Goal: Information Seeking & Learning: Check status

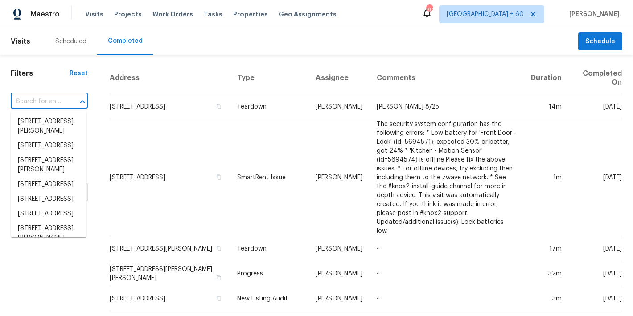
click at [52, 99] on input "text" at bounding box center [37, 102] width 52 height 14
paste input "232 Greenfield Dr, Rossville, GA 30741"
type input "232 Greenfield Dr, Rossville, GA 30741"
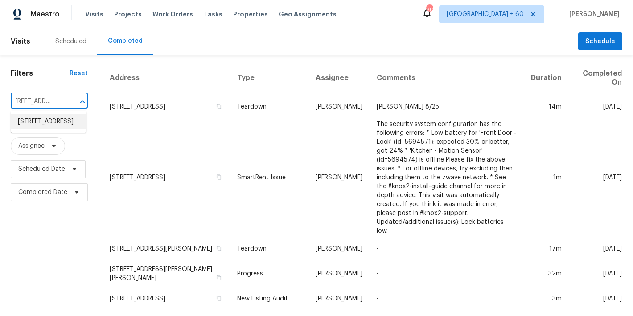
click at [41, 129] on li "232 Greenfield Dr, Rossville, GA 30741" at bounding box center [49, 122] width 76 height 15
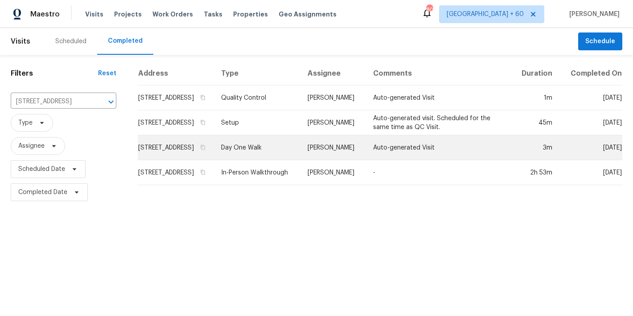
click at [182, 155] on td "232 Greenfield Dr, Rossville, GA 30741" at bounding box center [176, 147] width 76 height 25
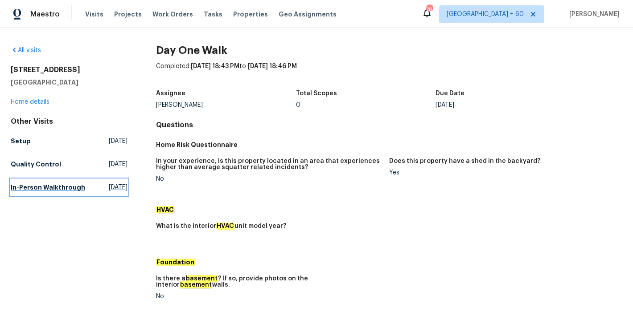
click at [30, 191] on h5 "In-Person Walkthrough" at bounding box center [48, 187] width 74 height 9
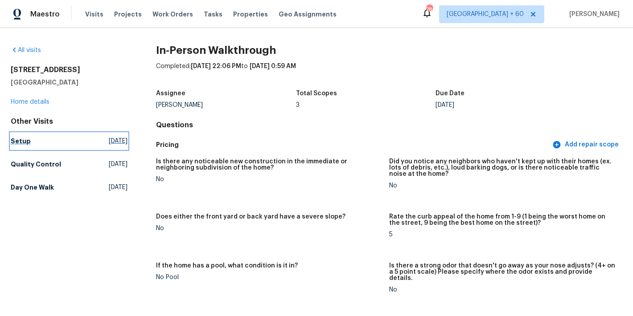
click at [26, 143] on h5 "Setup" at bounding box center [21, 141] width 20 height 9
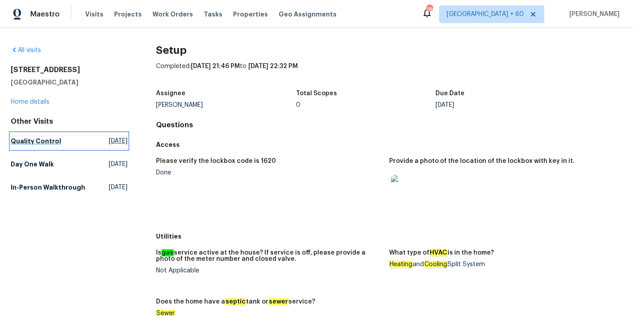
click at [36, 141] on h5 "Quality Control" at bounding box center [36, 141] width 50 height 9
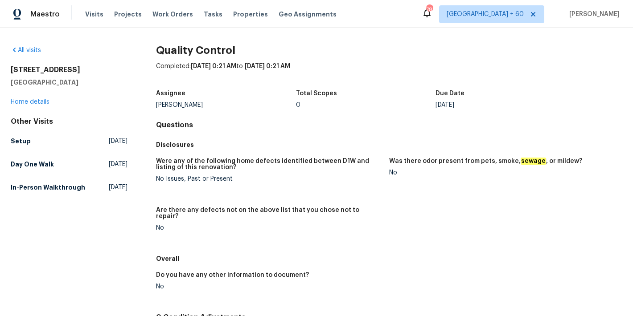
scroll to position [92, 0]
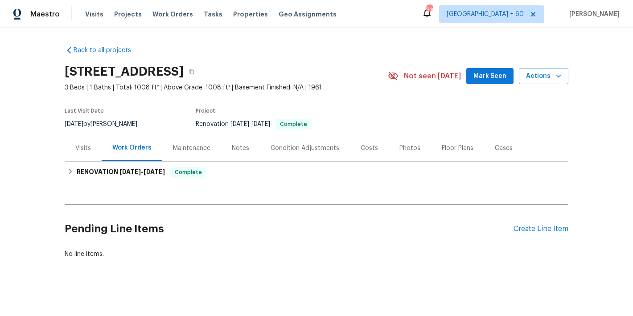
click at [498, 72] on span "Mark Seen" at bounding box center [489, 76] width 33 height 11
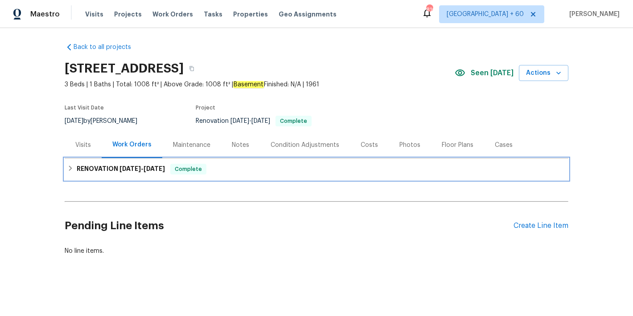
click at [137, 169] on div "RENOVATION 8/18/25 - 8/21/25 Complete" at bounding box center [317, 169] width 504 height 21
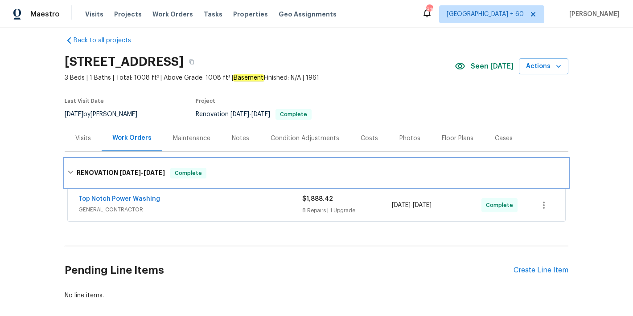
scroll to position [61, 0]
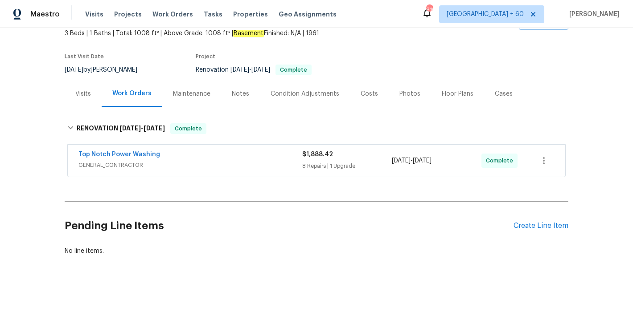
click at [253, 163] on div "Top Notch Power Washing GENERAL_CONTRACTOR" at bounding box center [190, 160] width 224 height 21
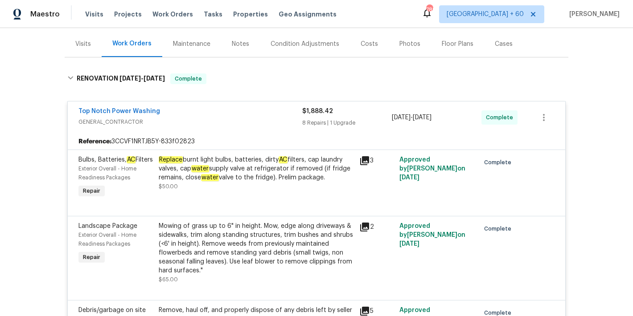
scroll to position [264, 0]
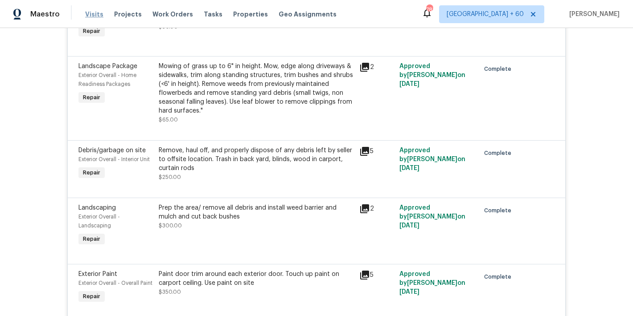
click at [89, 18] on span "Visits" at bounding box center [94, 14] width 18 height 9
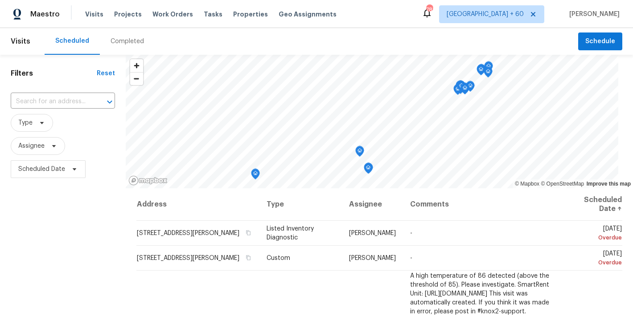
click at [236, 34] on div "Scheduled Completed" at bounding box center [311, 41] width 533 height 27
click at [120, 44] on div "Completed" at bounding box center [127, 41] width 33 height 9
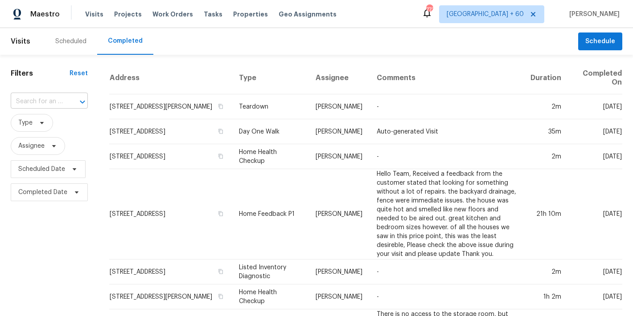
click at [65, 99] on div at bounding box center [76, 102] width 23 height 12
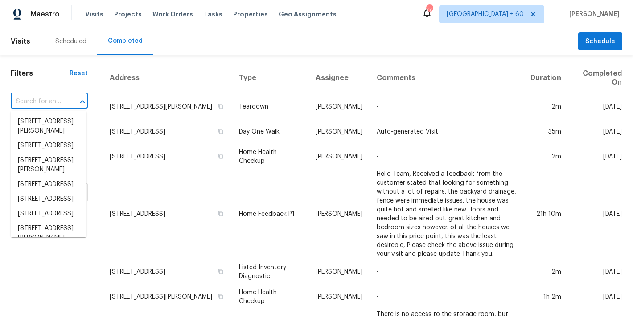
paste input "5819 Deer Run Dr Mason, OH 45040"
type input "5819 Deer Run Dr Mason, OH 45040"
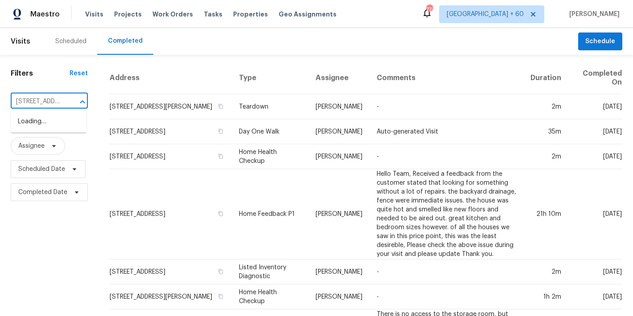
scroll to position [0, 60]
click at [36, 129] on li "5819 Deer Run Dr, Mason, OH 45040" at bounding box center [49, 127] width 76 height 24
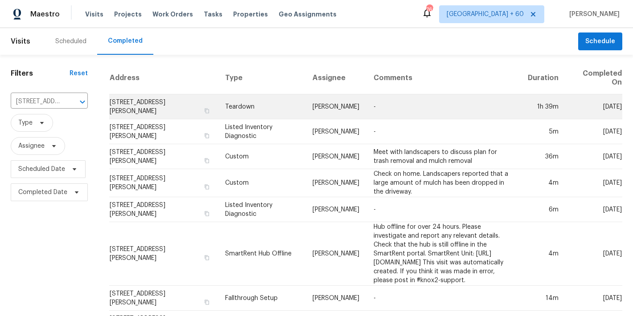
click at [129, 110] on td "5819 Deer Run Dr, Mason, OH 45040" at bounding box center [163, 106] width 109 height 25
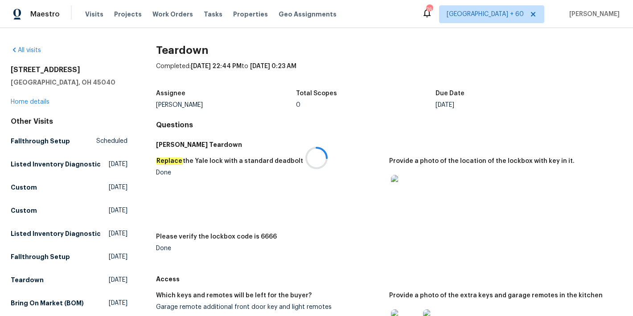
click at [38, 103] on div at bounding box center [316, 158] width 633 height 316
click at [35, 102] on link "Home details" at bounding box center [30, 102] width 39 height 6
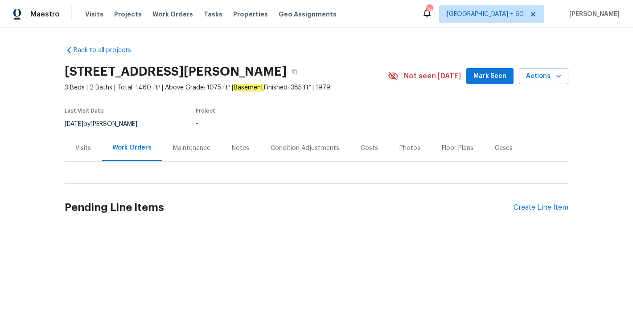
click at [487, 79] on span "Mark Seen" at bounding box center [489, 76] width 33 height 11
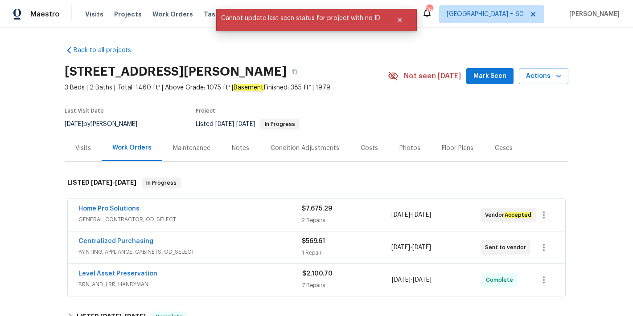
click at [485, 78] on span "Mark Seen" at bounding box center [489, 76] width 33 height 11
click at [401, 25] on button "Close" at bounding box center [399, 20] width 29 height 18
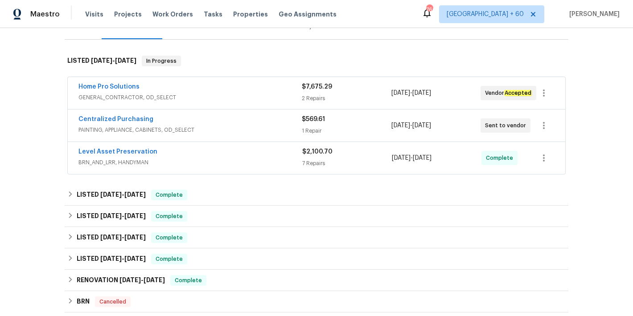
scroll to position [136, 0]
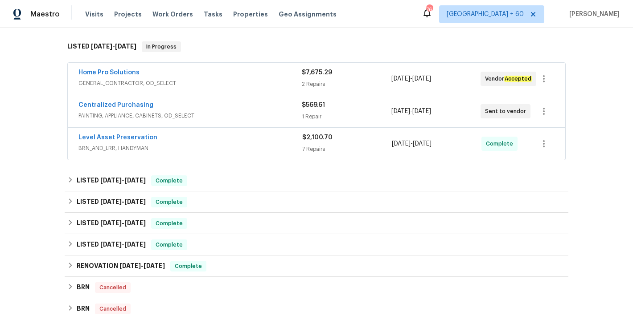
click at [586, 153] on div "Back to all projects 5819 Deer Run Dr, Mason, OH 45040 3 Beds | 2 Baths | Total…" at bounding box center [316, 172] width 633 height 288
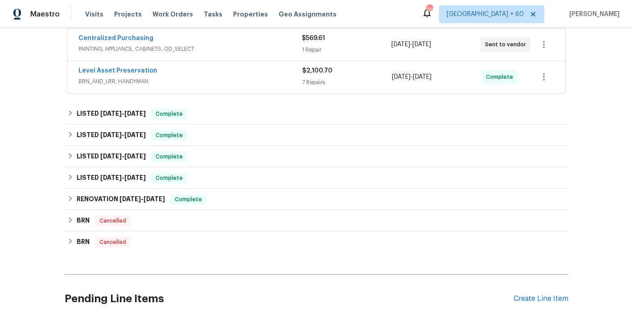
scroll to position [215, 0]
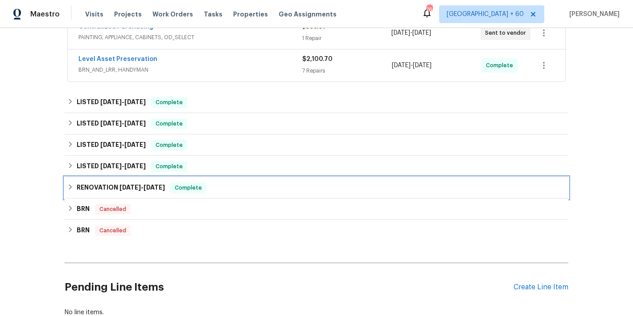
click at [225, 186] on div "RENOVATION 3/18/25 - 3/25/25 Complete" at bounding box center [316, 188] width 498 height 11
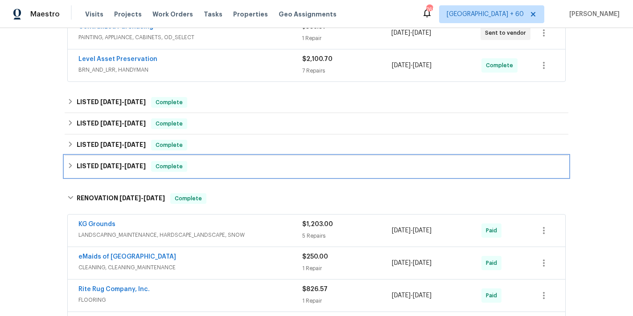
click at [214, 172] on div "LISTED 3/27/25 - 3/28/25 Complete" at bounding box center [317, 166] width 504 height 21
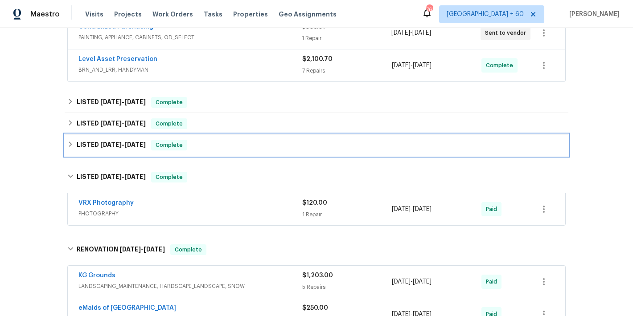
click at [233, 150] on div "LISTED 4/22/25 - 4/29/25 Complete" at bounding box center [316, 145] width 498 height 11
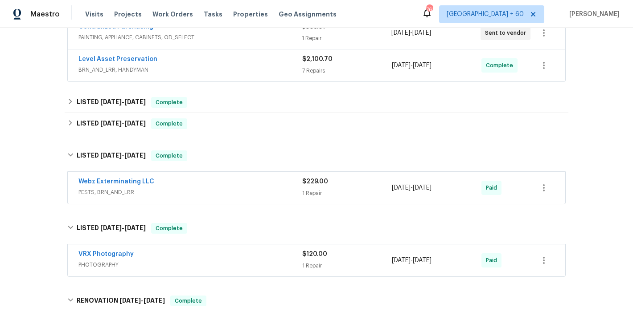
click at [256, 182] on div "Webz Exterminating LLC" at bounding box center [190, 182] width 224 height 11
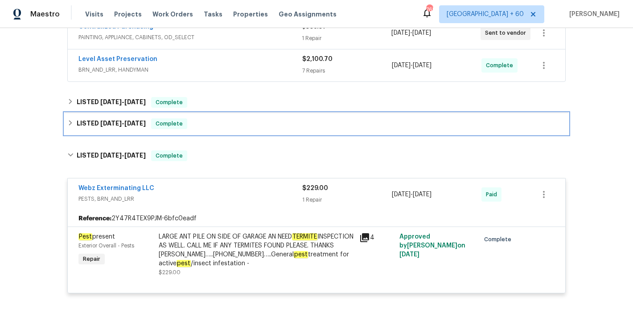
click at [232, 126] on div "LISTED 4/25/25 - 5/2/25 Complete" at bounding box center [316, 124] width 498 height 11
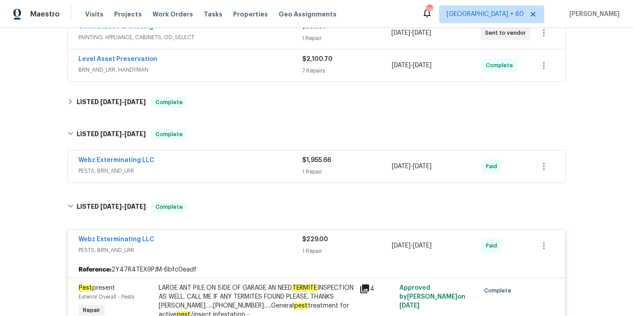
click at [242, 162] on div "Webz Exterminating LLC" at bounding box center [190, 161] width 224 height 11
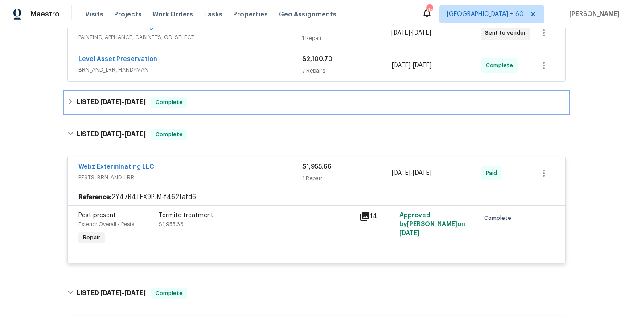
click at [223, 105] on div "LISTED 6/2/25 - 6/23/25 Complete" at bounding box center [316, 102] width 498 height 11
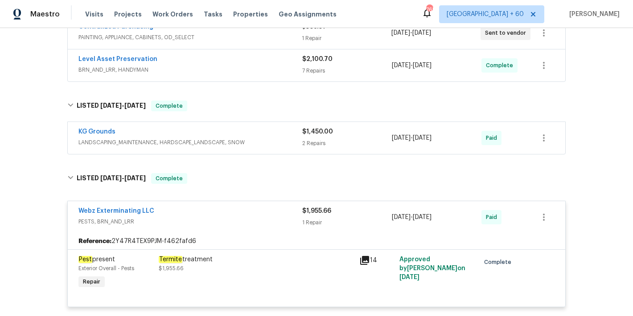
click at [269, 135] on div "KG Grounds" at bounding box center [190, 132] width 224 height 11
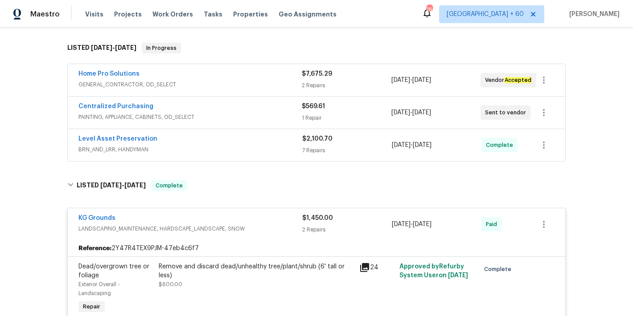
scroll to position [106, 0]
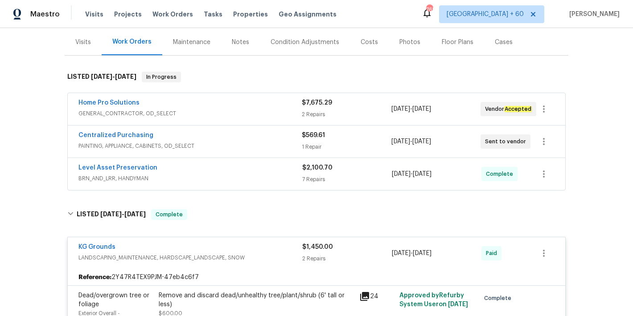
click at [271, 178] on span "BRN_AND_LRR, HANDYMAN" at bounding box center [190, 178] width 224 height 9
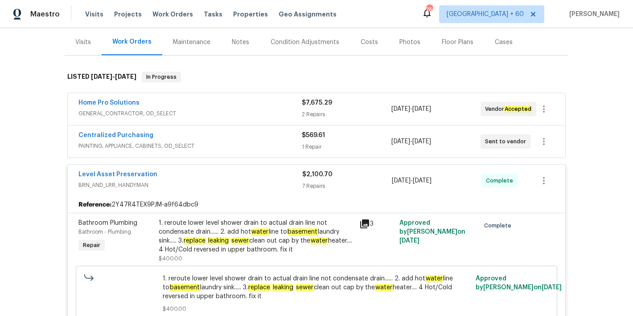
click at [278, 142] on span "PAINTING, APPLIANCE, CABINETS, OD_SELECT" at bounding box center [189, 146] width 223 height 9
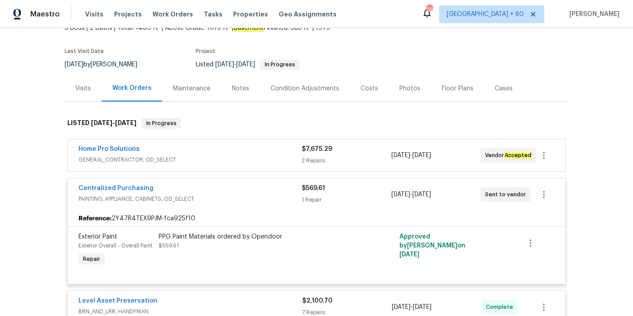
scroll to position [56, 0]
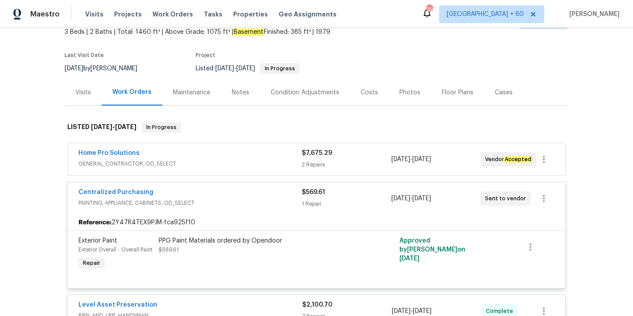
click at [273, 154] on div "Home Pro Solutions" at bounding box center [189, 154] width 223 height 11
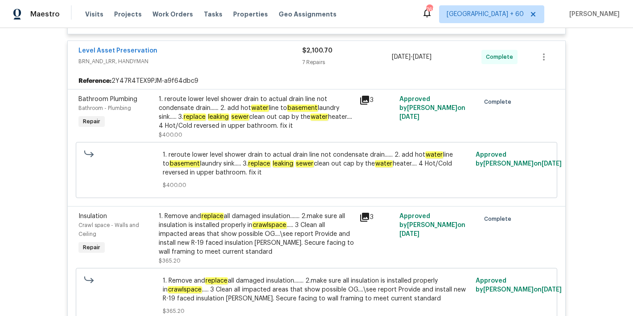
scroll to position [591, 0]
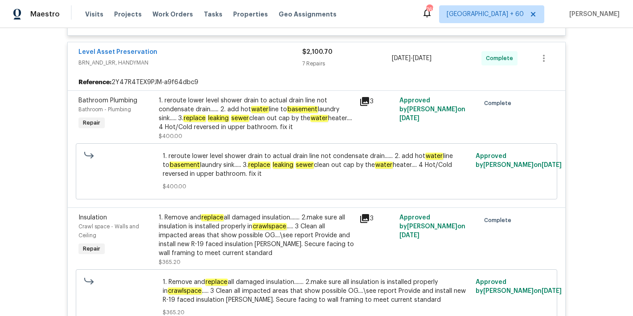
click at [586, 102] on div "Back to all projects 5819 Deer Run Dr, Mason, OH 45040 3 Beds | 2 Baths | Total…" at bounding box center [316, 172] width 633 height 288
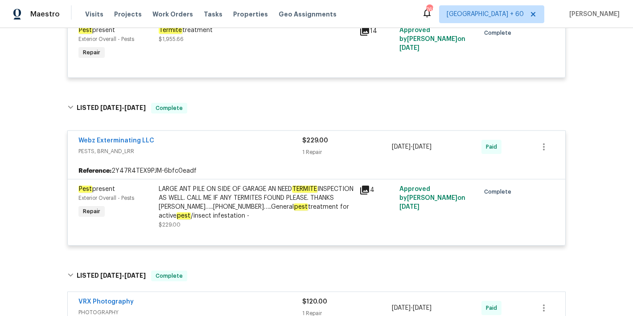
scroll to position [2155, 0]
click at [246, 209] on div "LARGE ANT PILE ON SIDE OF GARAGE AN NEED TERMITE INSPECTION AS WELL. CALL ME IF…" at bounding box center [256, 202] width 195 height 36
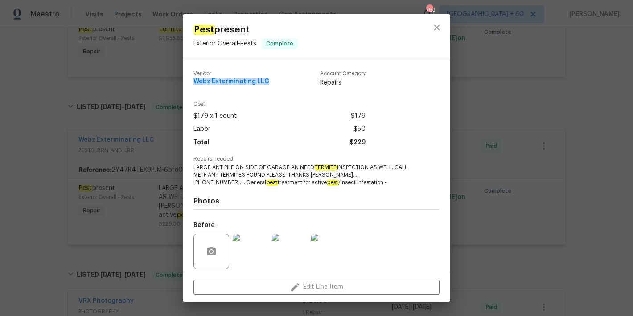
drag, startPoint x: 270, startPoint y: 83, endPoint x: 182, endPoint y: 82, distance: 88.2
click at [182, 82] on div "Pest present Exterior Overall - Pests Complete Vendor Webz Exterminating LLC Ac…" at bounding box center [316, 158] width 633 height 316
copy span "Webz Exterminating LLC"
click at [433, 27] on icon "close" at bounding box center [436, 27] width 11 height 11
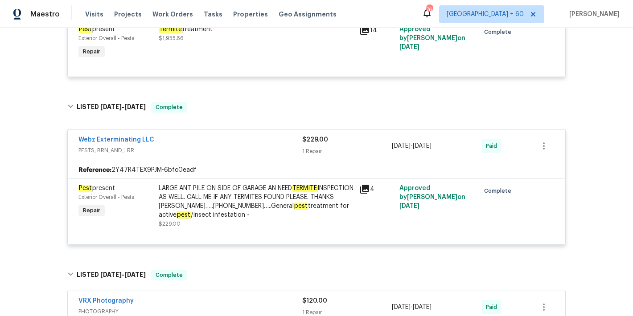
click at [356, 211] on div "4" at bounding box center [376, 206] width 40 height 50
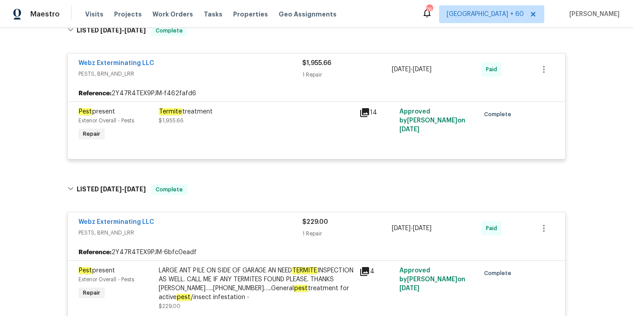
scroll to position [2056, 0]
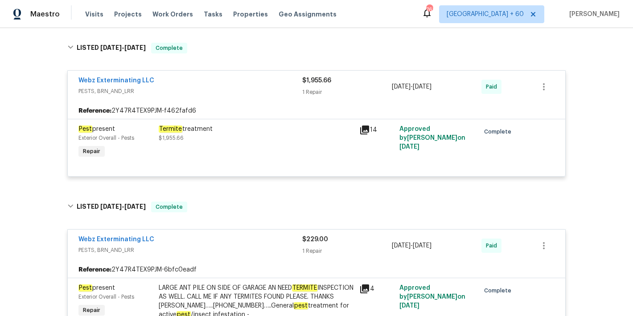
click at [211, 143] on div "Termite treatment $1,955.66" at bounding box center [256, 134] width 195 height 18
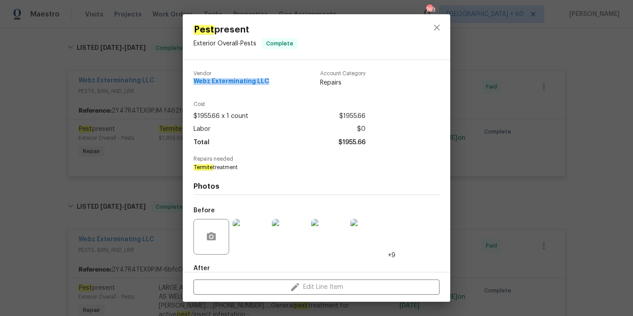
drag, startPoint x: 271, startPoint y: 82, endPoint x: 187, endPoint y: 82, distance: 83.8
click at [187, 82] on div "Vendor Webz Exterminating LLC Account Category Repairs Cost $1955.66 x 1 count …" at bounding box center [316, 166] width 267 height 212
copy span "Webz Exterminating LLC"
click at [598, 143] on div "Pest present Exterior Overall - Pests Complete Vendor Webz Exterminating LLC Ac…" at bounding box center [316, 158] width 633 height 316
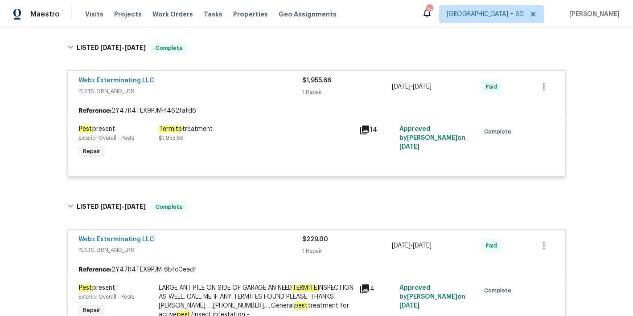
click at [595, 175] on div "Back to all projects 5819 Deer Run Dr, Mason, OH 45040 3 Beds | 2 Baths | Total…" at bounding box center [316, 172] width 633 height 288
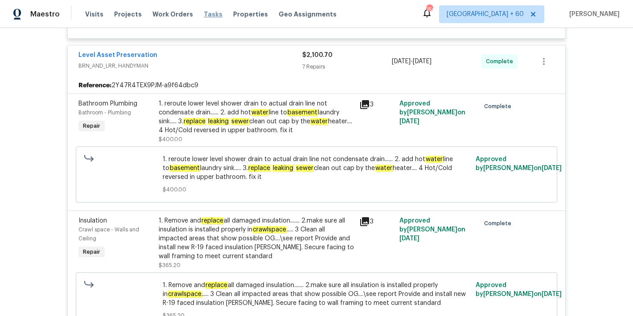
scroll to position [587, 0]
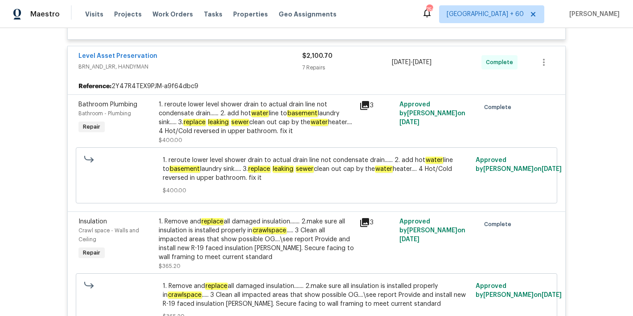
drag, startPoint x: 410, startPoint y: 171, endPoint x: 242, endPoint y: 170, distance: 168.9
click at [242, 170] on span "1. reroute lower level shower drain to actual drain line not condensate drain..…" at bounding box center [317, 169] width 308 height 27
copy span "replace leaking sewer clean out cap by the water heater."
click at [589, 166] on div "Back to all projects 5819 Deer Run Dr, Mason, OH 45040 3 Beds | 2 Baths | Total…" at bounding box center [316, 172] width 633 height 288
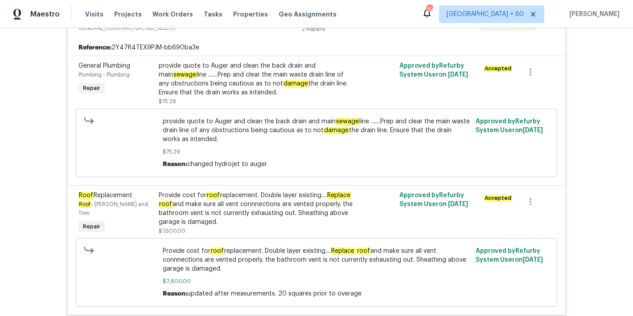
scroll to position [0, 0]
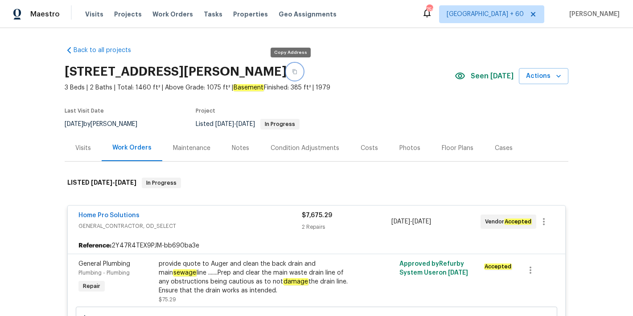
click at [292, 74] on icon "button" at bounding box center [294, 71] width 5 height 5
click at [292, 72] on icon "button" at bounding box center [294, 71] width 5 height 5
click at [89, 13] on span "Visits" at bounding box center [94, 14] width 18 height 9
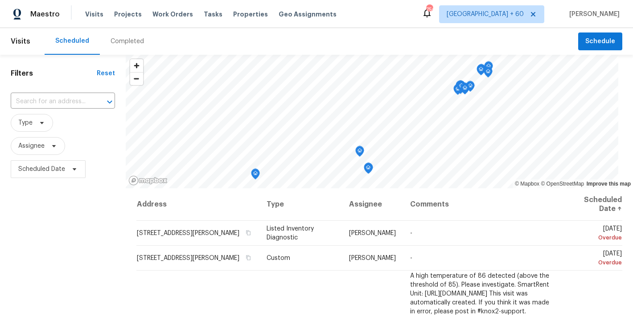
click at [122, 45] on div "Completed" at bounding box center [127, 41] width 33 height 9
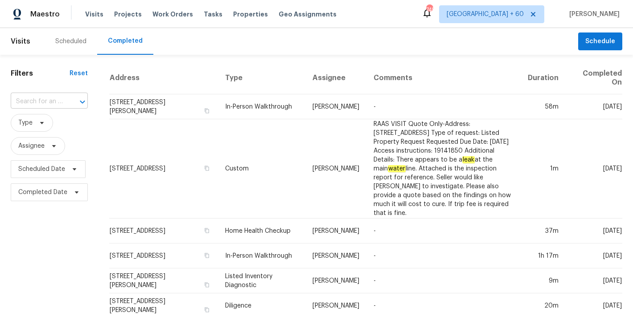
click at [53, 102] on input "text" at bounding box center [37, 102] width 52 height 14
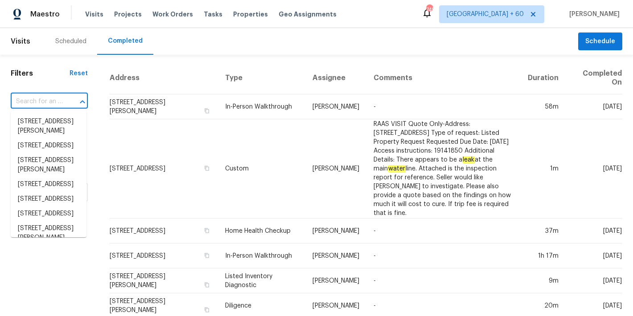
paste input "[STREET_ADDRESS]"
type input "[STREET_ADDRESS]"
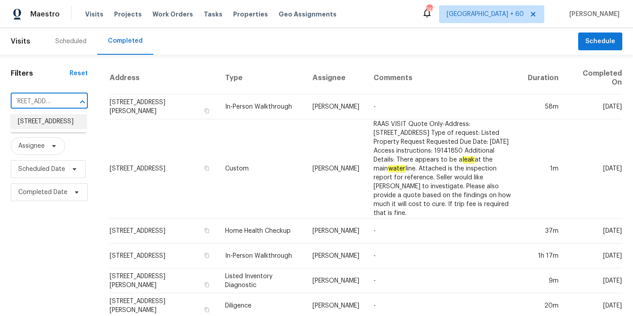
click at [41, 128] on li "[STREET_ADDRESS]" at bounding box center [49, 122] width 76 height 15
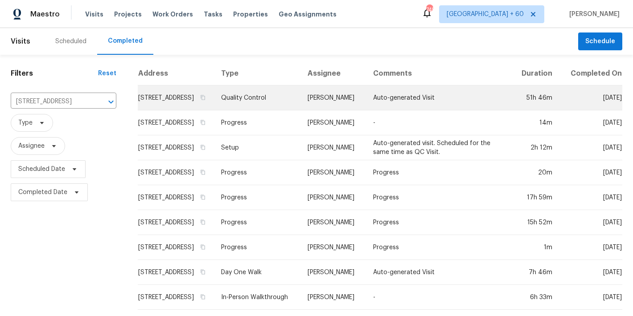
click at [147, 110] on td "[STREET_ADDRESS]" at bounding box center [176, 98] width 76 height 25
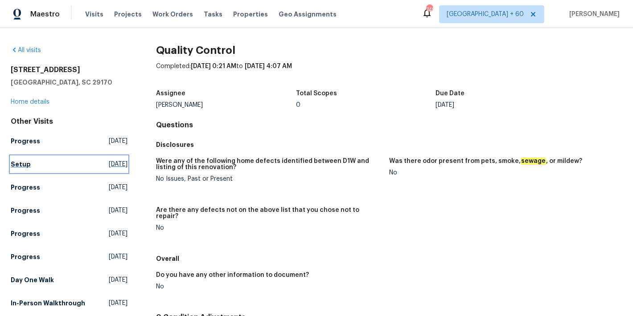
click at [25, 164] on h5 "Setup" at bounding box center [21, 164] width 20 height 9
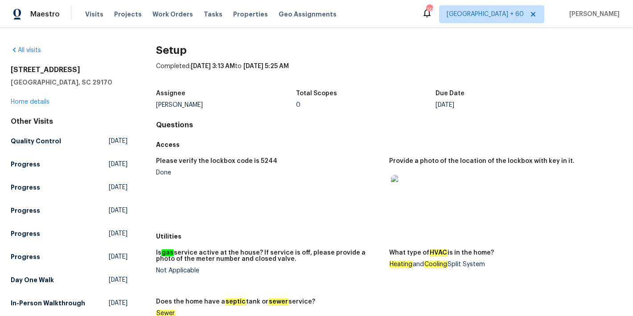
click at [117, 56] on div "All visits 179 Cherry Grove Dr West Columbia, SC 29170 Home details Other Visit…" at bounding box center [69, 179] width 117 height 266
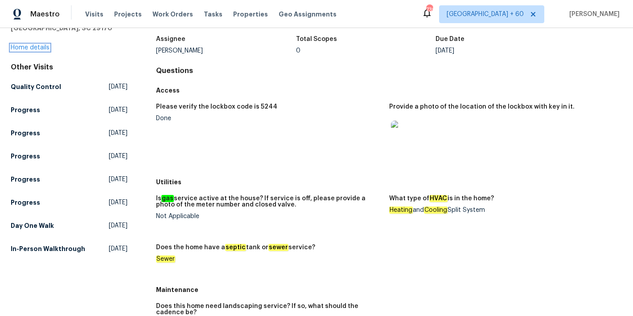
scroll to position [100, 0]
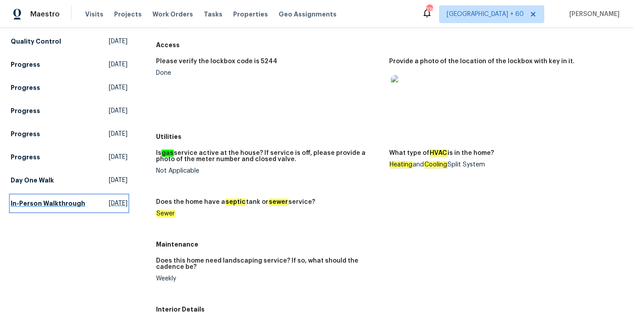
click at [33, 206] on h5 "In-Person Walkthrough" at bounding box center [48, 203] width 74 height 9
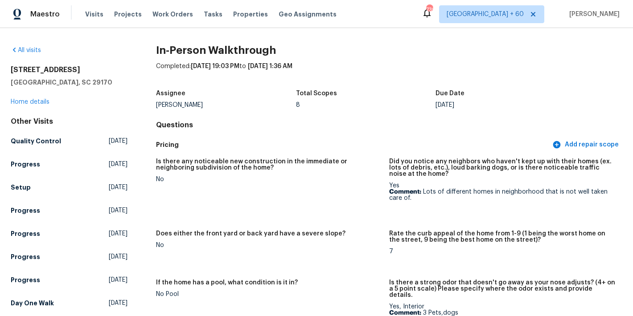
click at [445, 139] on div "Pricing Add repair scope" at bounding box center [389, 145] width 466 height 16
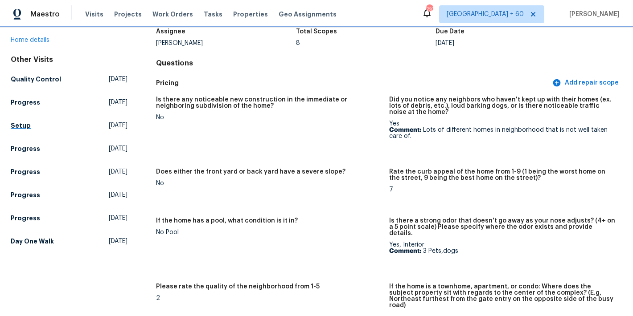
scroll to position [77, 0]
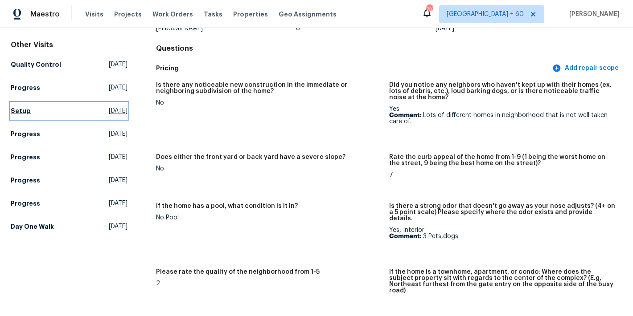
click at [25, 111] on h5 "Setup" at bounding box center [21, 111] width 20 height 9
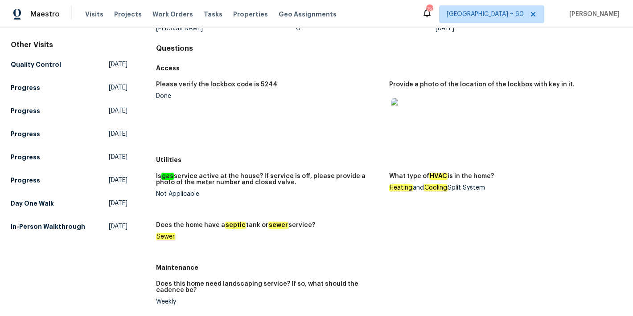
drag, startPoint x: 489, startPoint y: 190, endPoint x: 449, endPoint y: 188, distance: 40.1
click at [449, 188] on div "Heating and Cooling Split System" at bounding box center [502, 188] width 226 height 6
copy div "Split System"
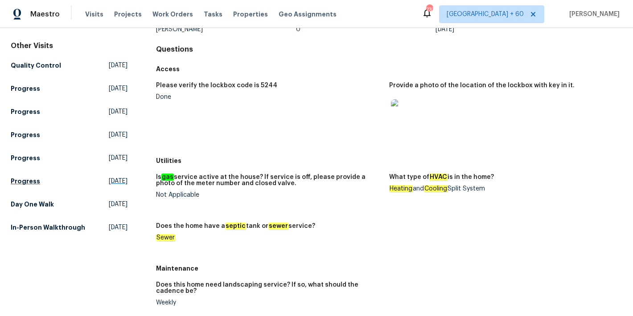
scroll to position [181, 0]
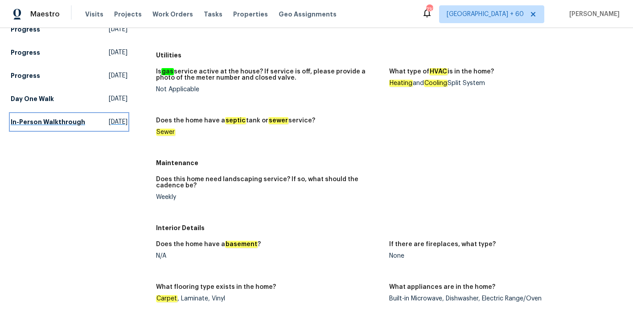
click at [30, 130] on link "In-Person Walkthrough Wed, Mar 26 2025" at bounding box center [69, 122] width 117 height 16
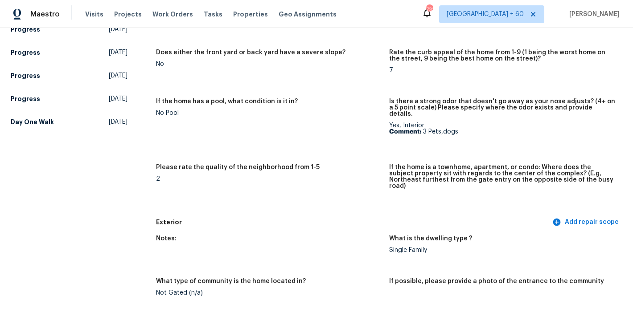
scroll to position [205, 0]
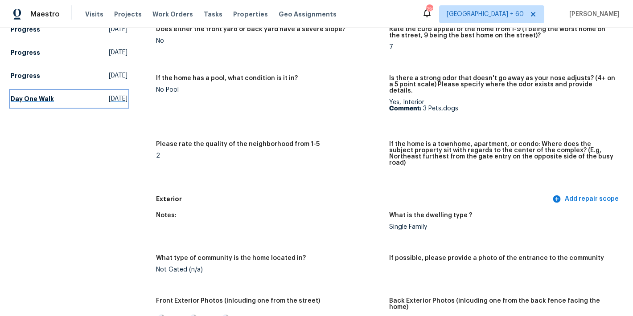
click at [48, 98] on h5 "Day One Walk" at bounding box center [32, 98] width 43 height 9
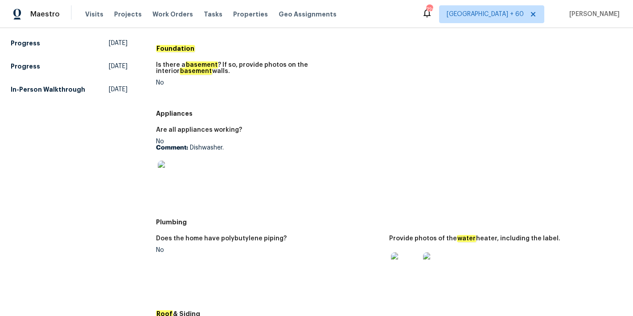
scroll to position [215, 0]
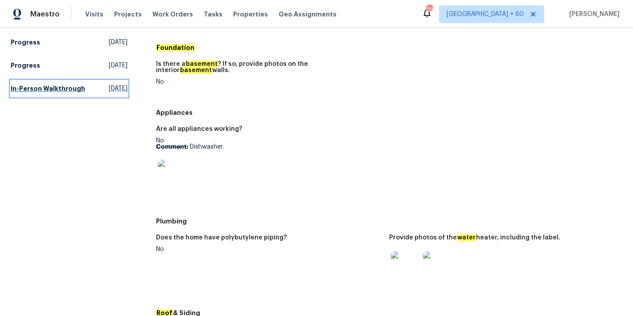
click at [35, 93] on h5 "In-Person Walkthrough" at bounding box center [48, 88] width 74 height 9
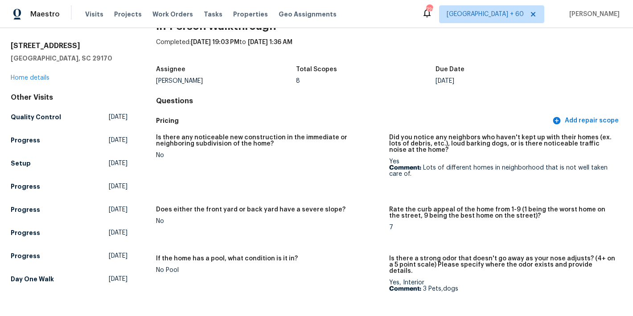
scroll to position [28, 0]
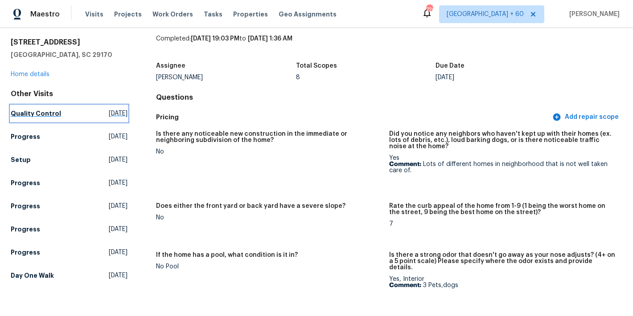
click at [49, 112] on h5 "Quality Control" at bounding box center [36, 113] width 50 height 9
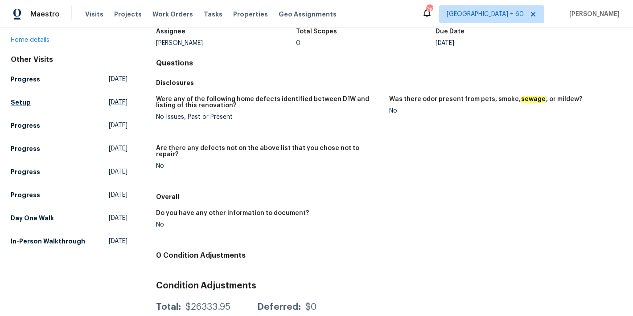
scroll to position [60, 0]
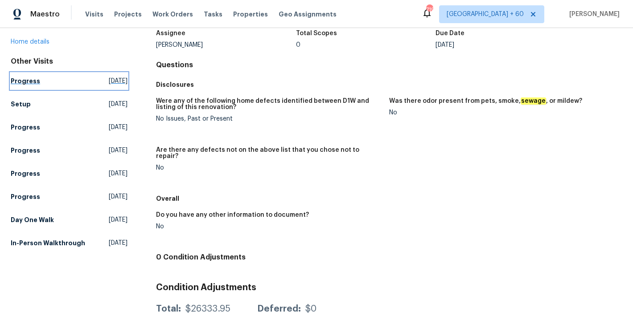
click at [28, 80] on h5 "Progress" at bounding box center [25, 81] width 29 height 9
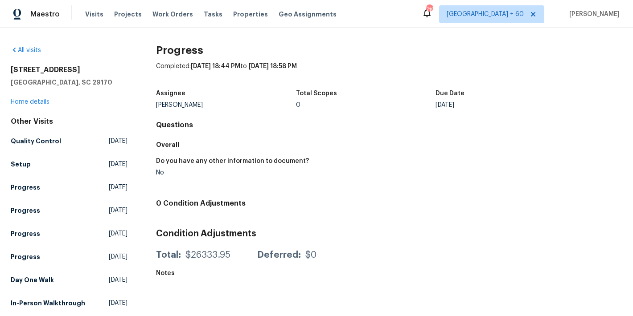
scroll to position [18, 0]
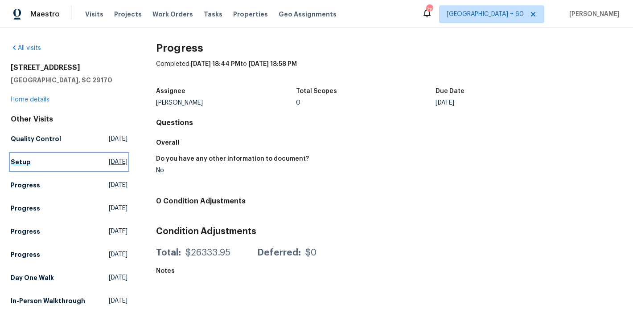
click at [25, 158] on h5 "Setup" at bounding box center [21, 162] width 20 height 9
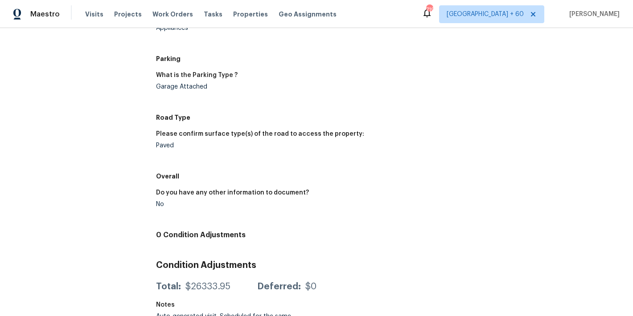
scroll to position [726, 0]
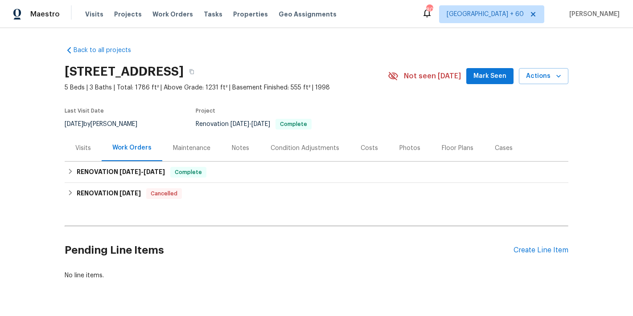
click at [483, 74] on span "Mark Seen" at bounding box center [489, 76] width 33 height 11
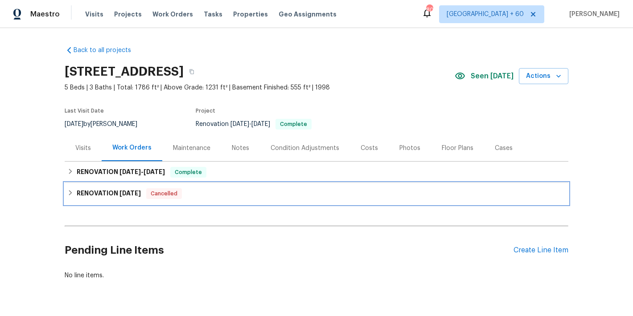
click at [200, 197] on div "RENOVATION [DATE] Cancelled" at bounding box center [316, 193] width 498 height 11
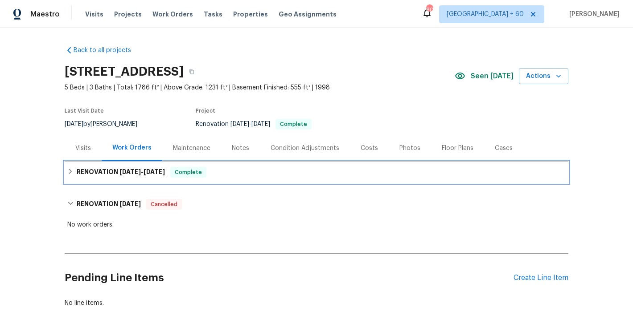
click at [212, 179] on div "RENOVATION [DATE] - [DATE] Complete" at bounding box center [317, 172] width 504 height 21
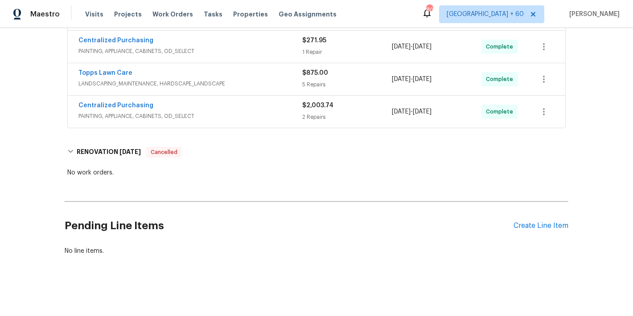
scroll to position [14, 0]
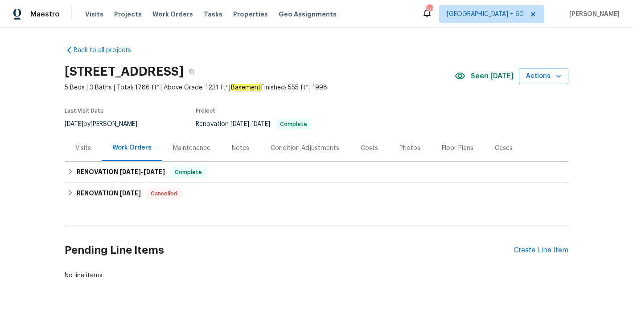
scroll to position [31, 0]
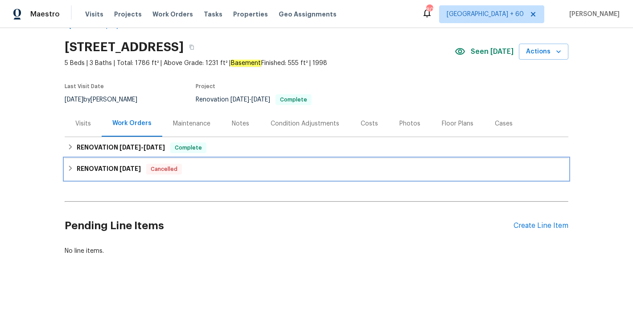
click at [201, 165] on div "RENOVATION [DATE] Cancelled" at bounding box center [316, 169] width 498 height 11
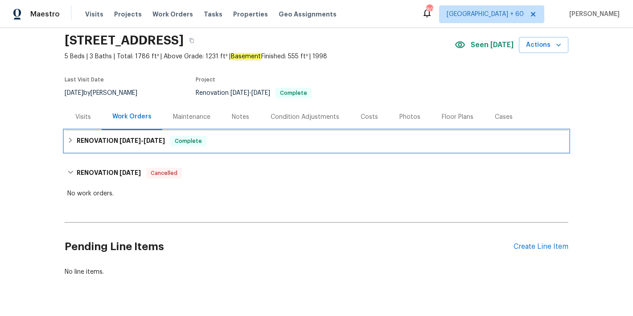
click at [226, 150] on div "RENOVATION [DATE] - [DATE] Complete" at bounding box center [317, 141] width 504 height 21
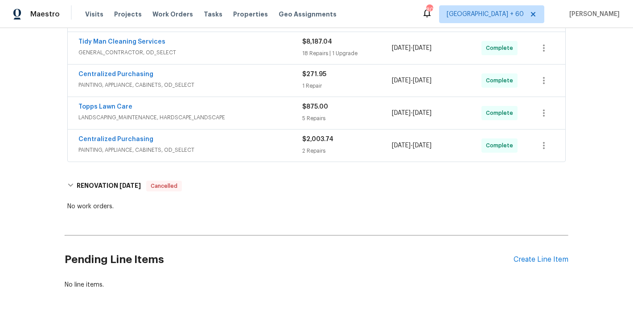
scroll to position [289, 0]
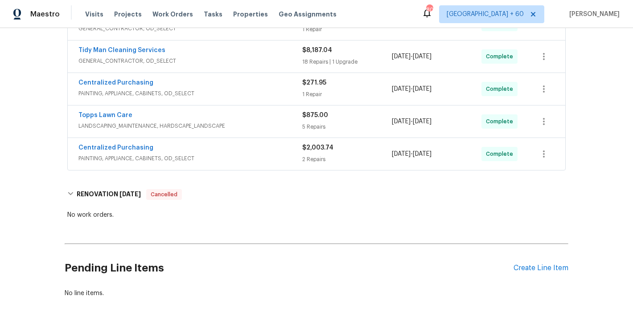
click at [272, 152] on div "Centralized Purchasing" at bounding box center [190, 148] width 224 height 11
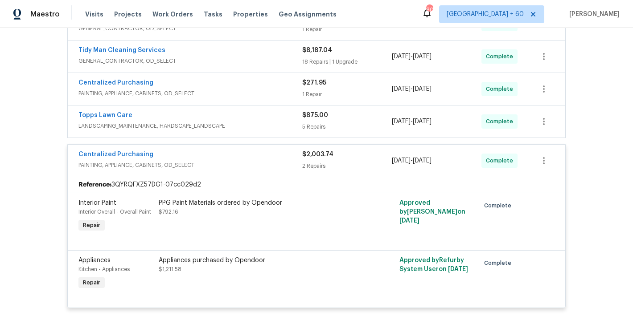
click at [277, 129] on span "LANDSCAPING_MAINTENANCE, HARDSCAPE_LANDSCAPE" at bounding box center [190, 126] width 224 height 9
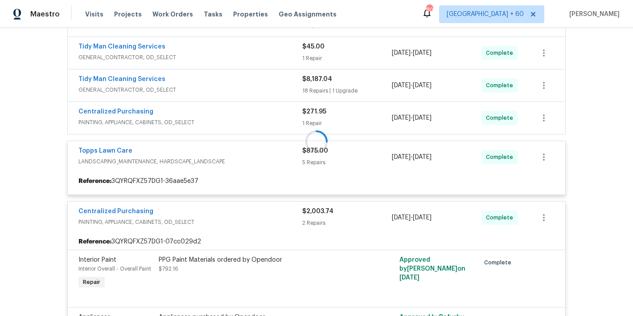
scroll to position [257, 0]
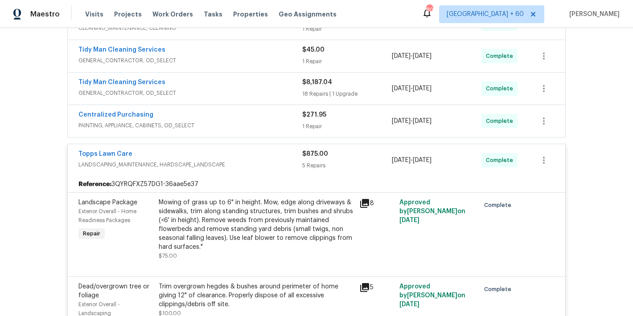
click at [269, 114] on div "Centralized Purchasing" at bounding box center [190, 116] width 224 height 11
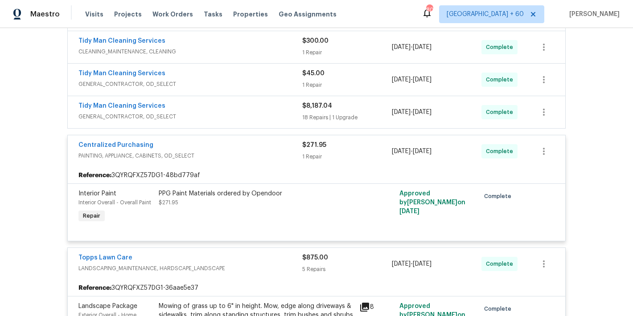
scroll to position [230, 0]
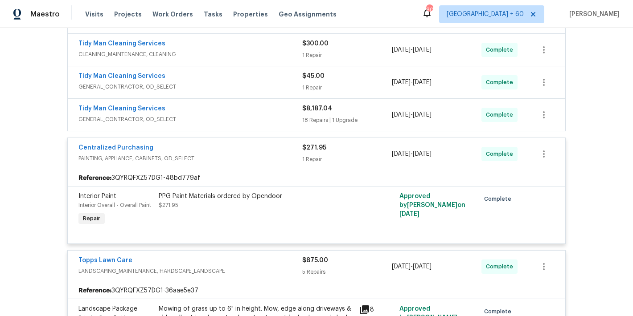
click at [279, 115] on span "GENERAL_CONTRACTOR, OD_SELECT" at bounding box center [190, 119] width 224 height 9
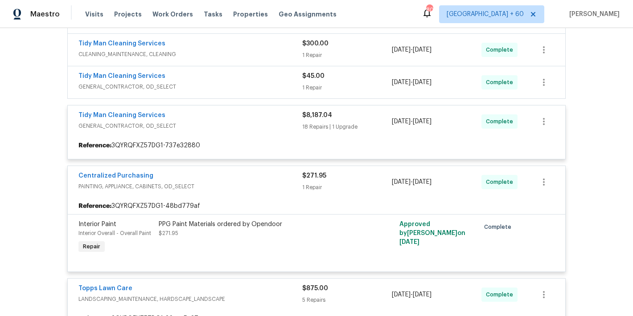
scroll to position [185, 0]
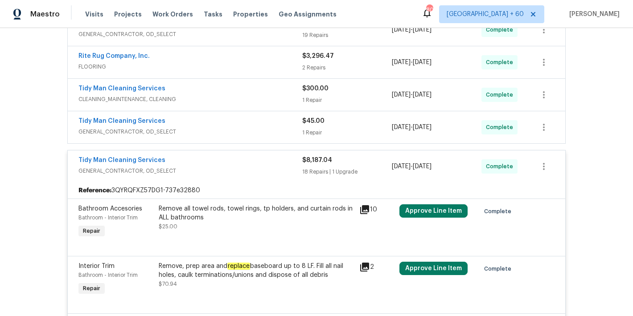
click at [273, 127] on span "GENERAL_CONTRACTOR, OD_SELECT" at bounding box center [190, 131] width 224 height 9
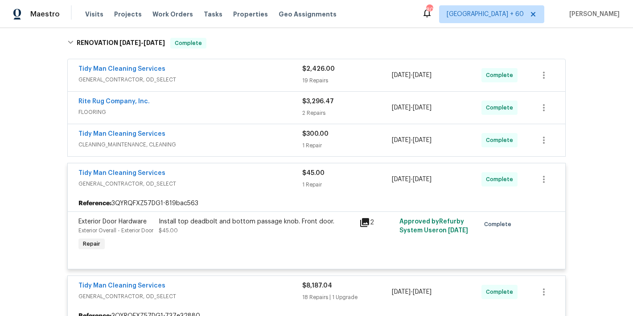
scroll to position [134, 0]
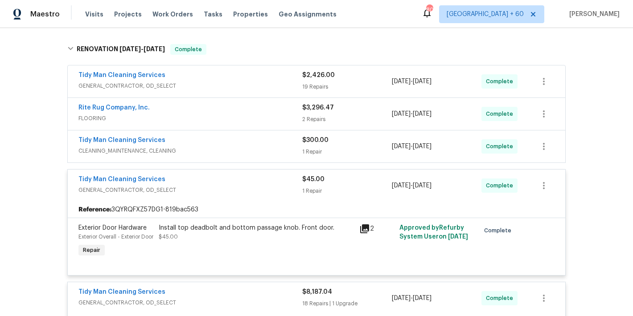
click at [275, 143] on div "Tidy Man Cleaning Services" at bounding box center [190, 141] width 224 height 11
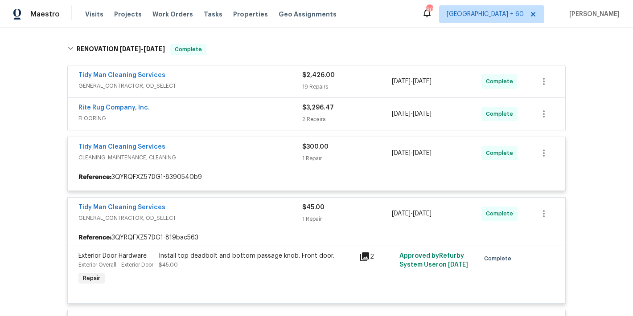
scroll to position [105, 0]
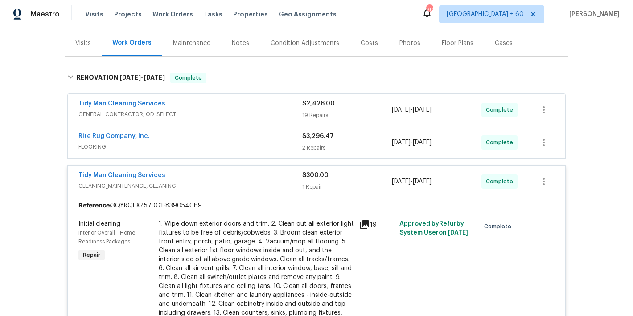
click at [274, 141] on div "Rite Rug Company, Inc." at bounding box center [190, 137] width 224 height 11
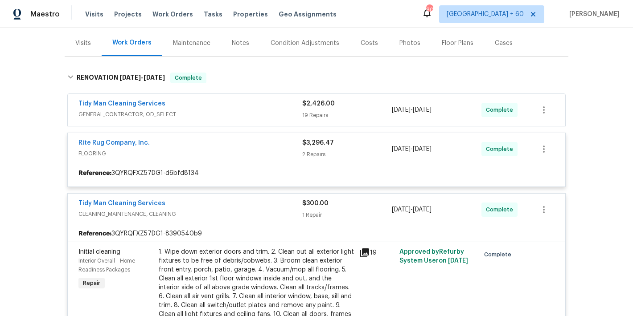
scroll to position [76, 0]
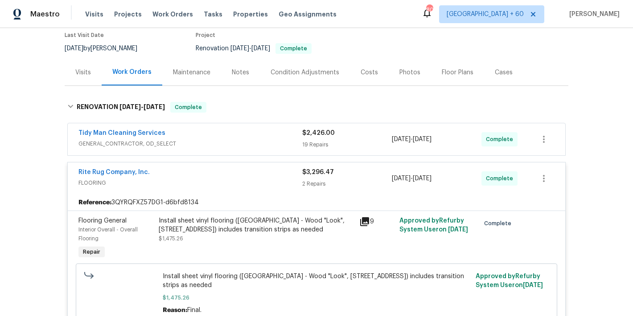
click at [270, 142] on span "GENERAL_CONTRACTOR, OD_SELECT" at bounding box center [190, 143] width 224 height 9
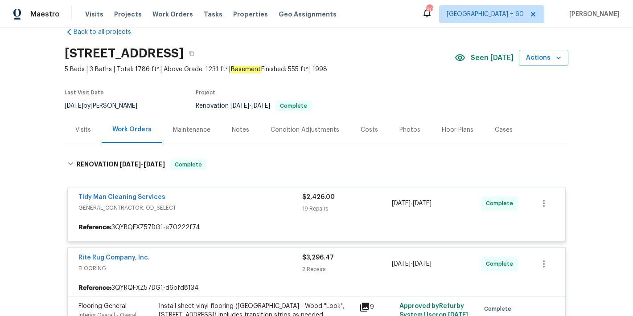
scroll to position [0, 0]
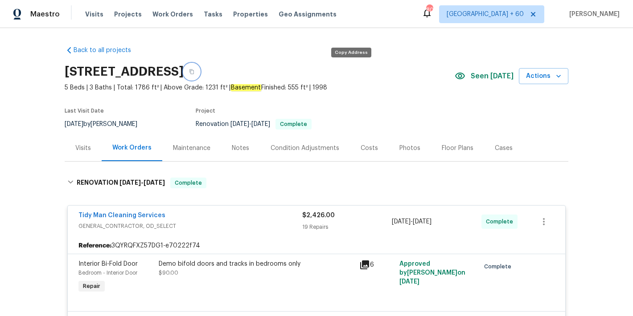
click at [194, 73] on icon "button" at bounding box center [191, 71] width 5 height 5
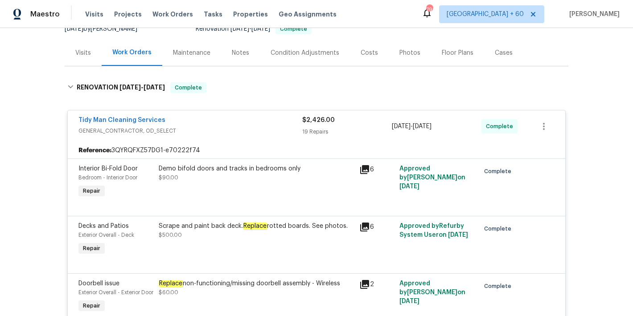
scroll to position [1273, 0]
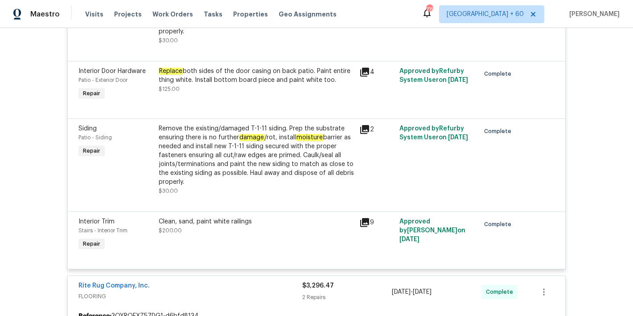
click at [572, 65] on div "Back to all projects [STREET_ADDRESS] 5 Beds | 3 Baths | Total: 1786 ft² | Abov…" at bounding box center [316, 172] width 633 height 288
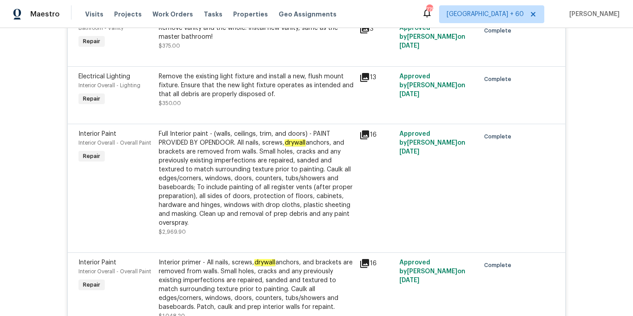
scroll to position [1565, 0]
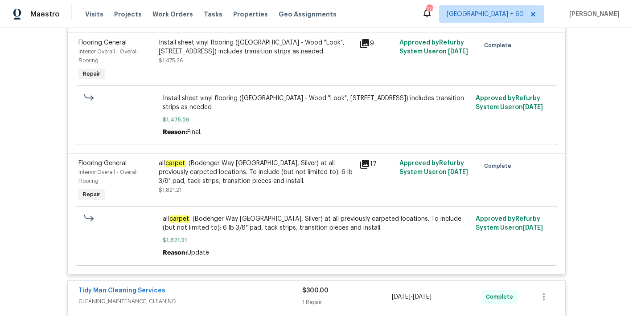
click at [592, 125] on div "Back to all projects [STREET_ADDRESS] 5 Beds | 3 Baths | Total: 1786 ft² | Abov…" at bounding box center [316, 172] width 633 height 288
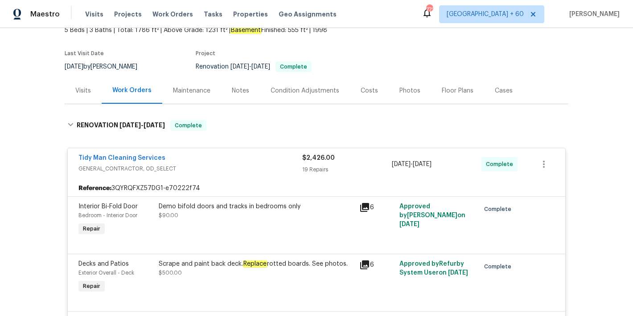
scroll to position [0, 0]
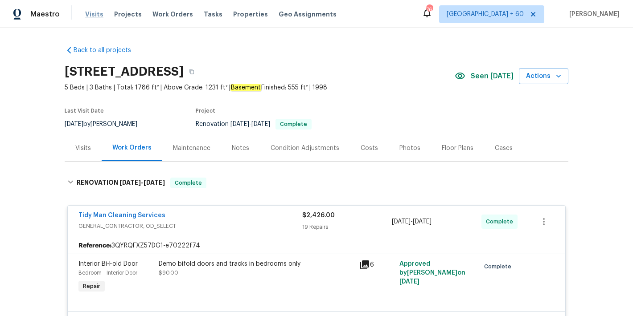
click at [90, 13] on span "Visits" at bounding box center [94, 14] width 18 height 9
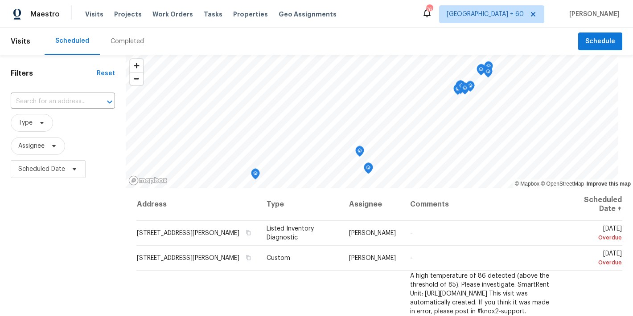
click at [129, 44] on div "Completed" at bounding box center [127, 41] width 33 height 9
